Goal: Find specific page/section: Find specific page/section

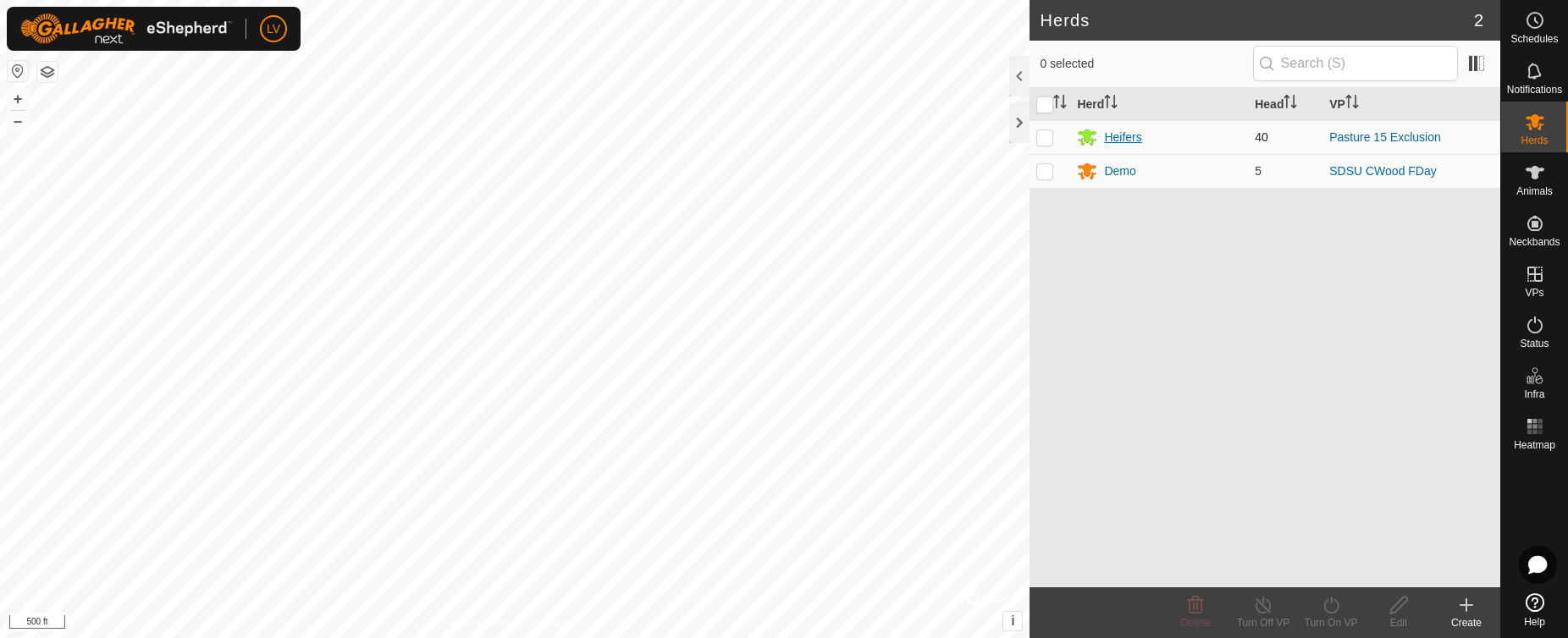
click at [1117, 140] on div "Heifers" at bounding box center [1123, 137] width 37 height 18
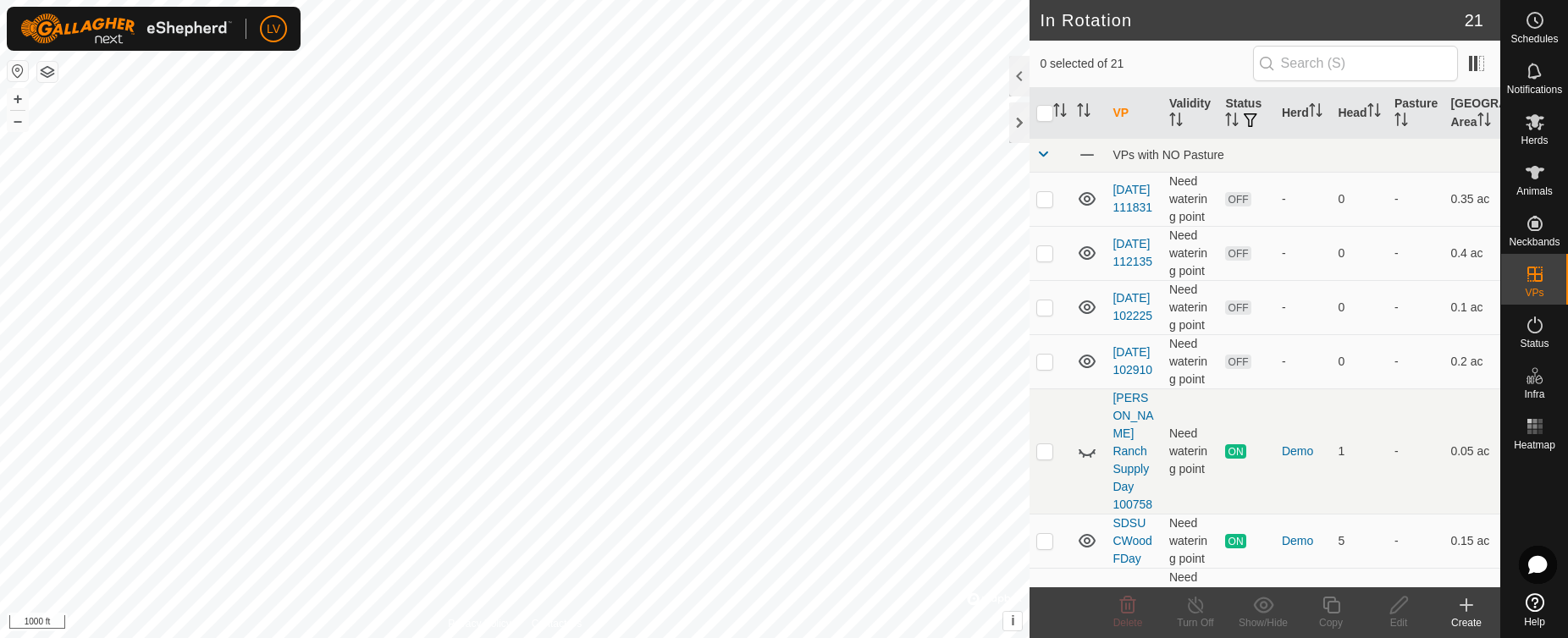
checkbox input "true"
click at [1532, 172] on icon at bounding box center [1535, 173] width 18 height 14
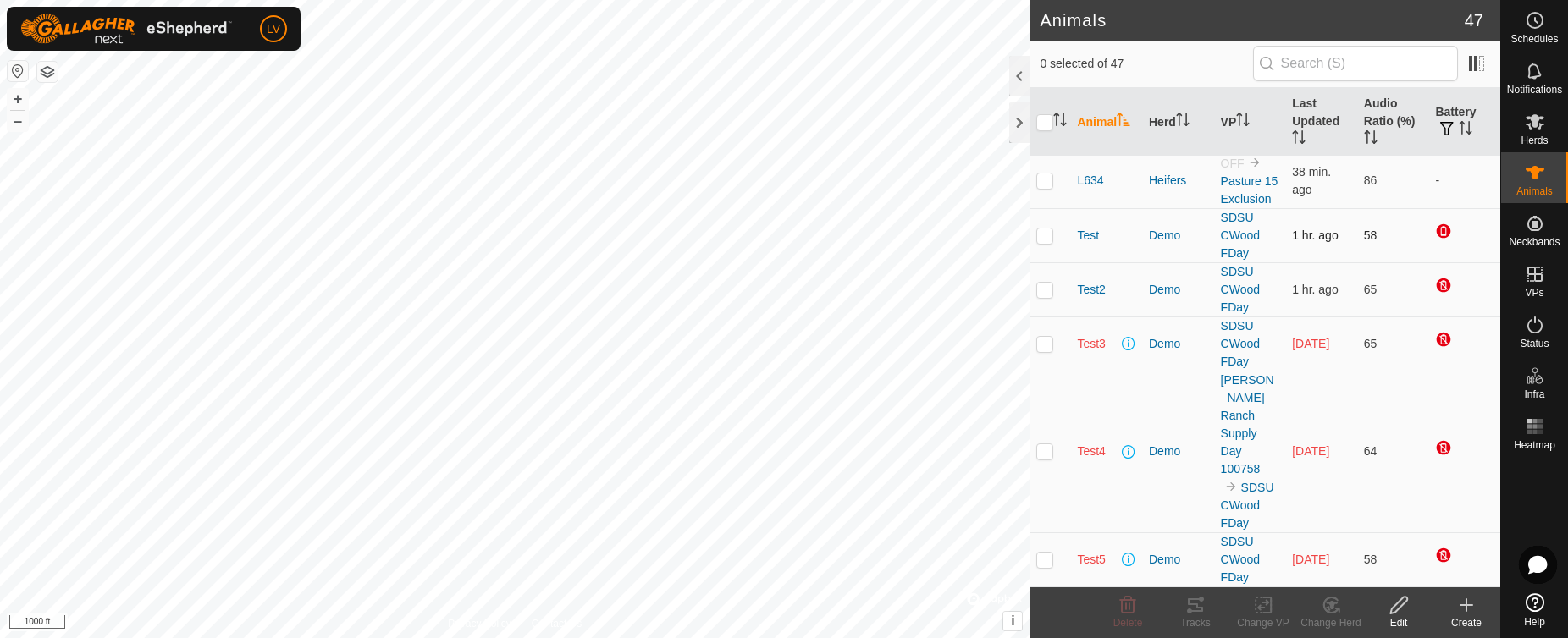
scroll to position [2878, 0]
click at [1544, 114] on icon at bounding box center [1535, 122] width 20 height 20
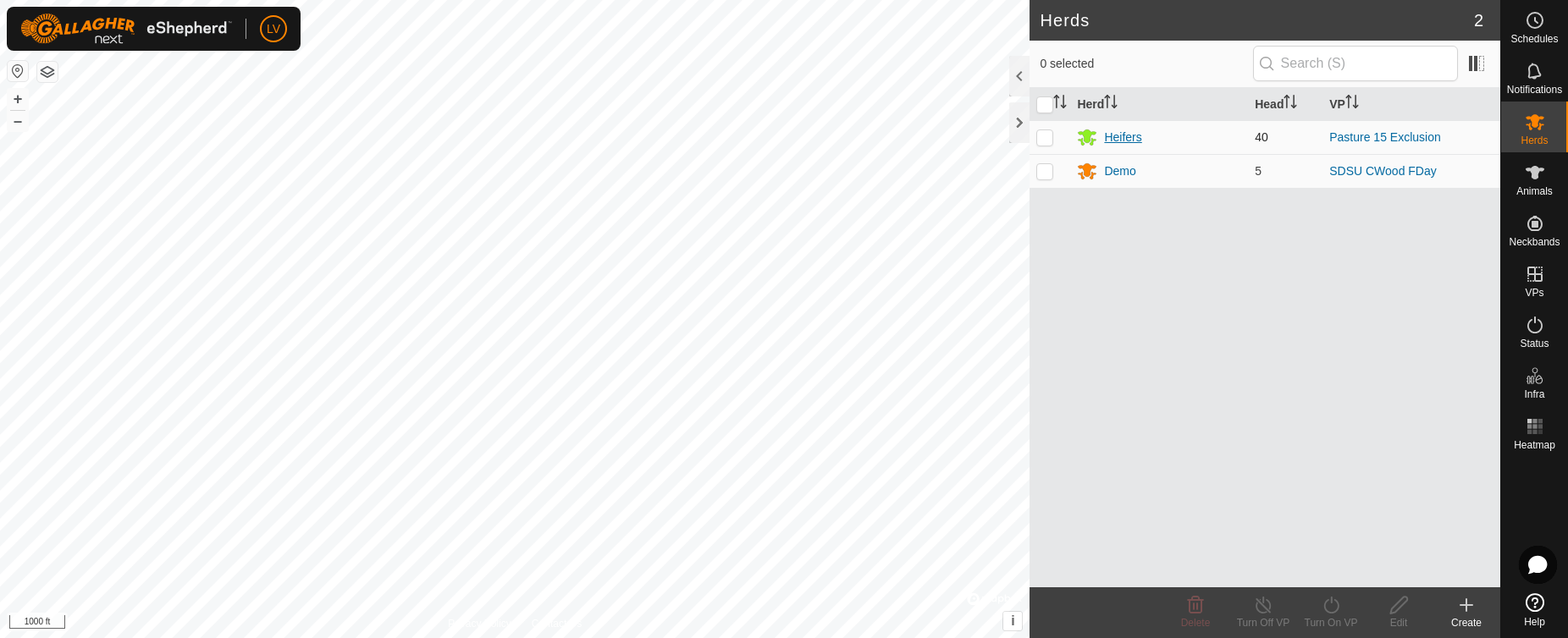
click at [1126, 138] on div "Heifers" at bounding box center [1123, 137] width 37 height 18
